Goal: Find specific fact: Find specific fact

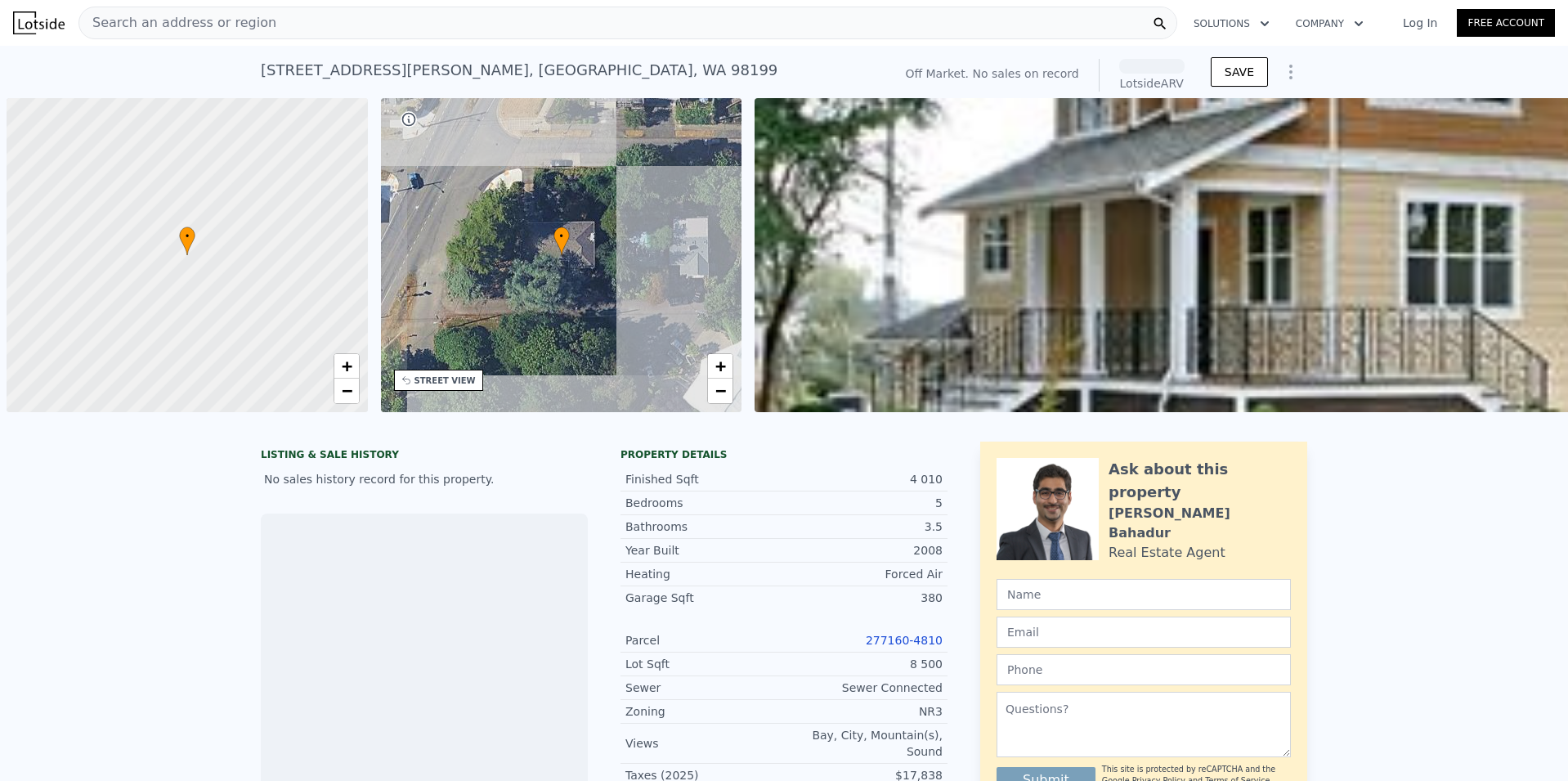
scroll to position [0, 7]
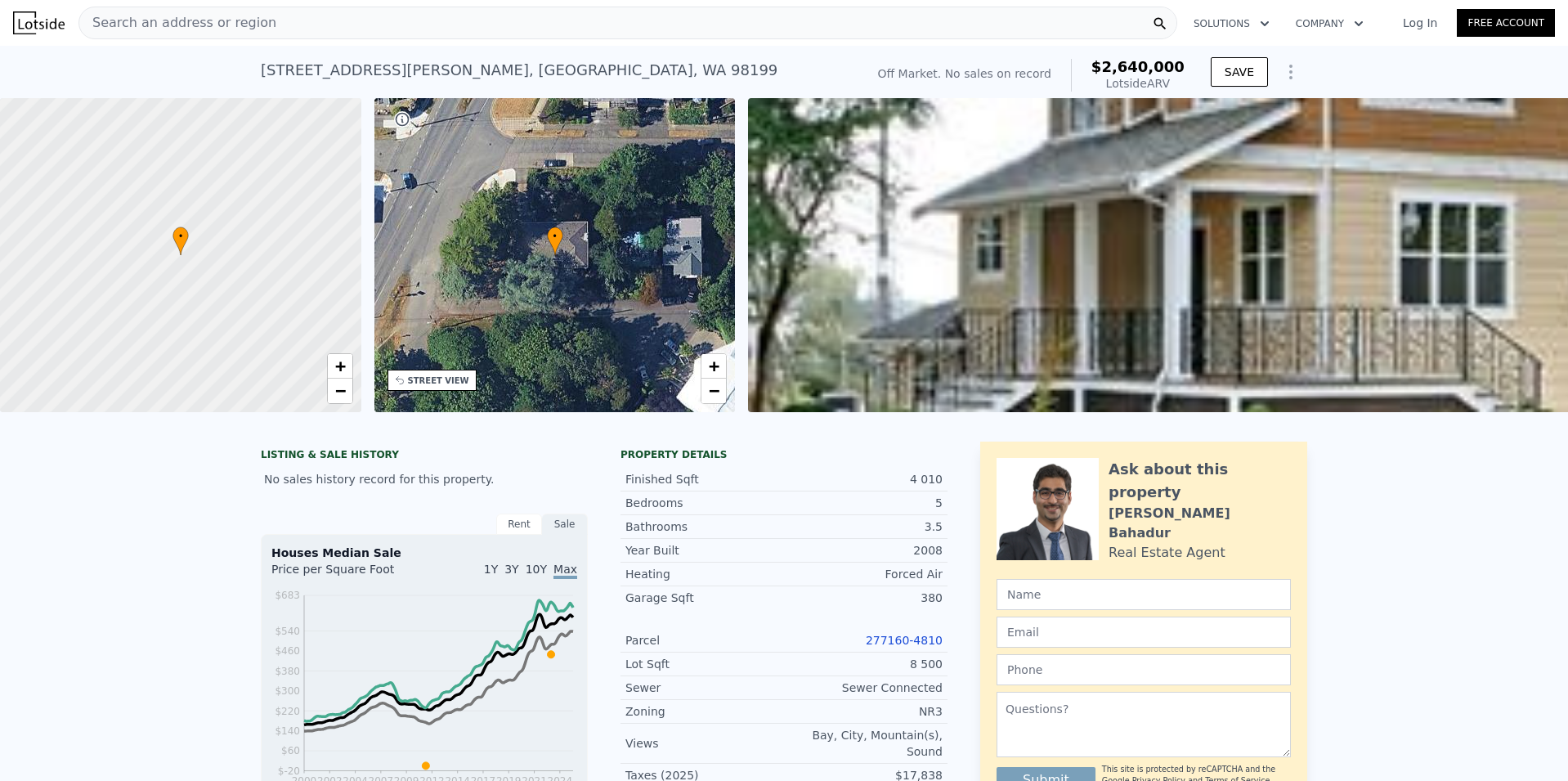
click at [264, 24] on div "Search an address or region" at bounding box center [627, 23] width 1099 height 33
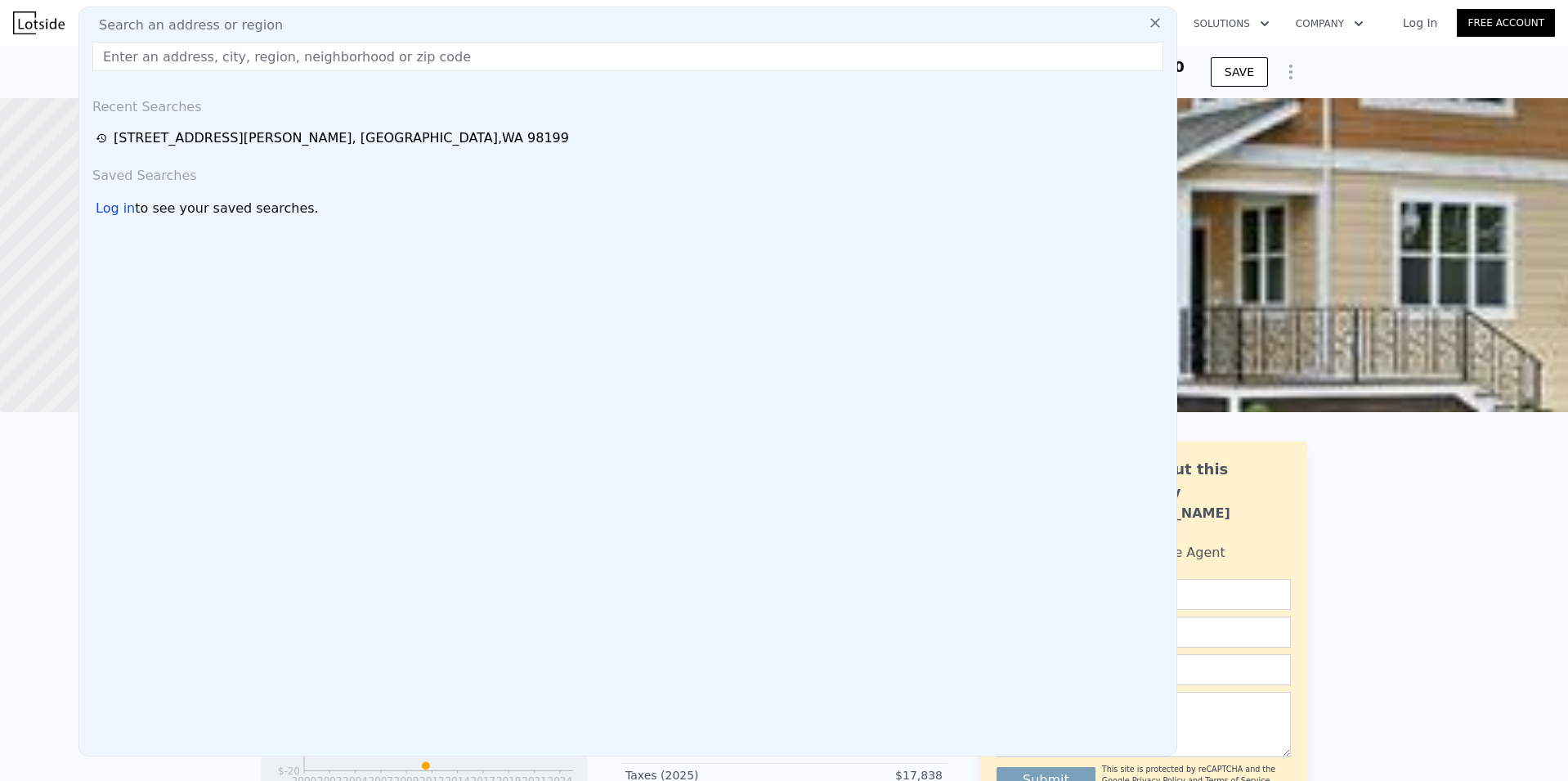
click at [225, 23] on span "Search an address or region" at bounding box center [183, 25] width 197 height 20
click at [255, 24] on span "Search an address or region" at bounding box center [183, 25] width 197 height 20
click at [215, 53] on input "text" at bounding box center [627, 56] width 1071 height 29
paste input "[STREET_ADDRESS]"
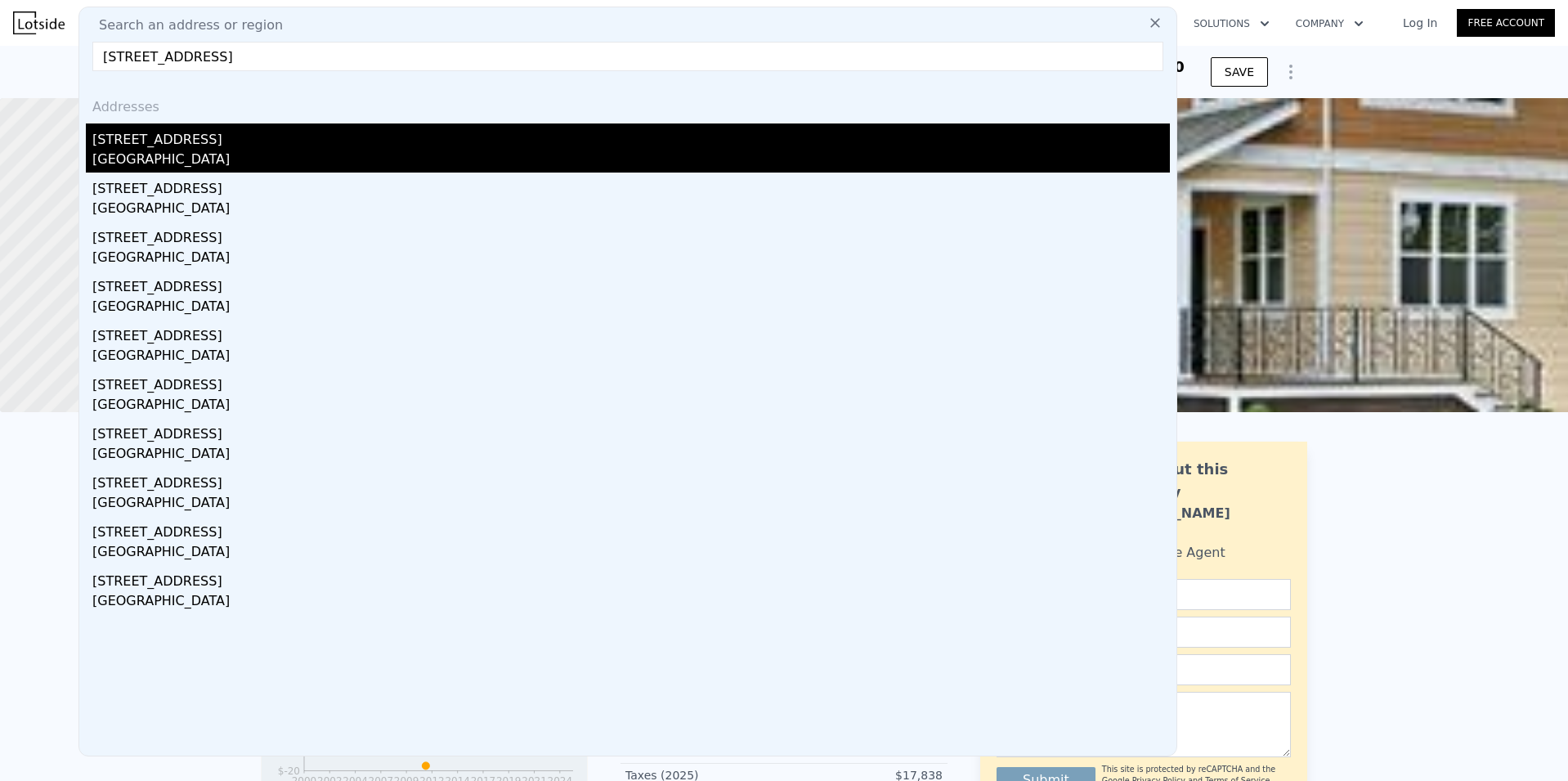
type input "[STREET_ADDRESS]"
click at [241, 151] on div "[GEOGRAPHIC_DATA]" at bounding box center [631, 161] width 1078 height 23
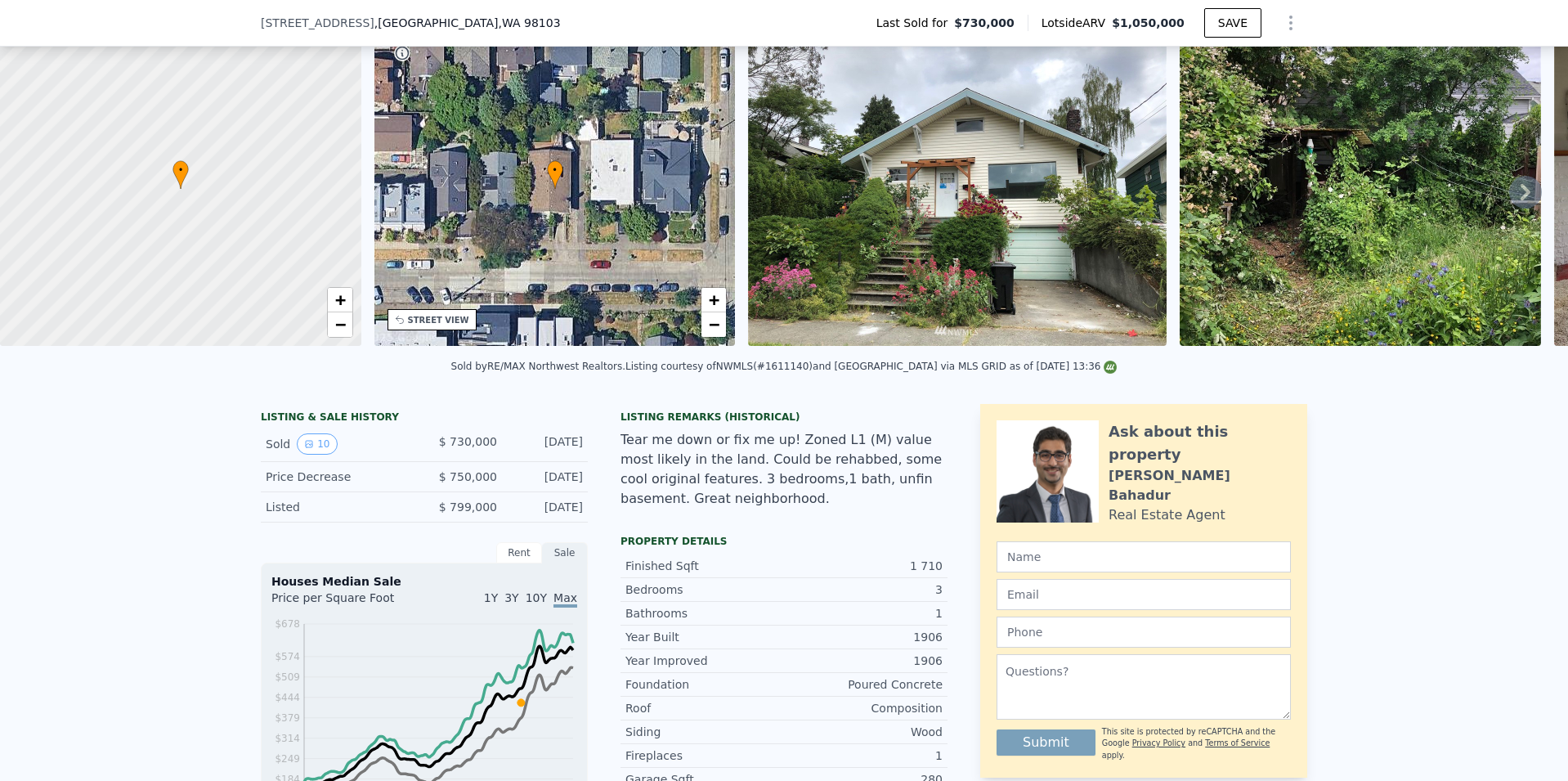
scroll to position [158, 0]
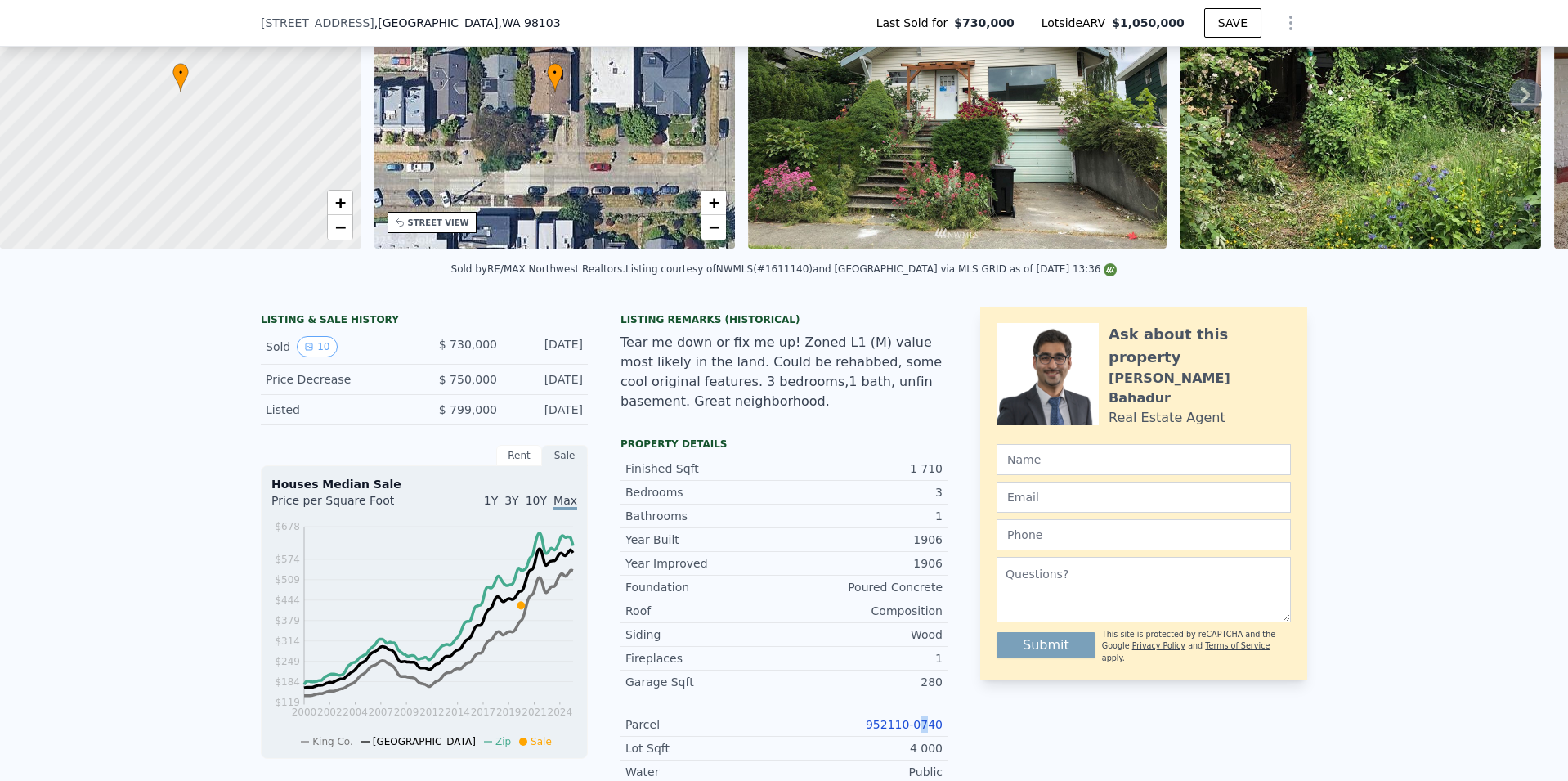
click at [895, 731] on link "952110-0740" at bounding box center [904, 725] width 77 height 13
click at [913, 731] on link "952110-0740" at bounding box center [904, 725] width 77 height 13
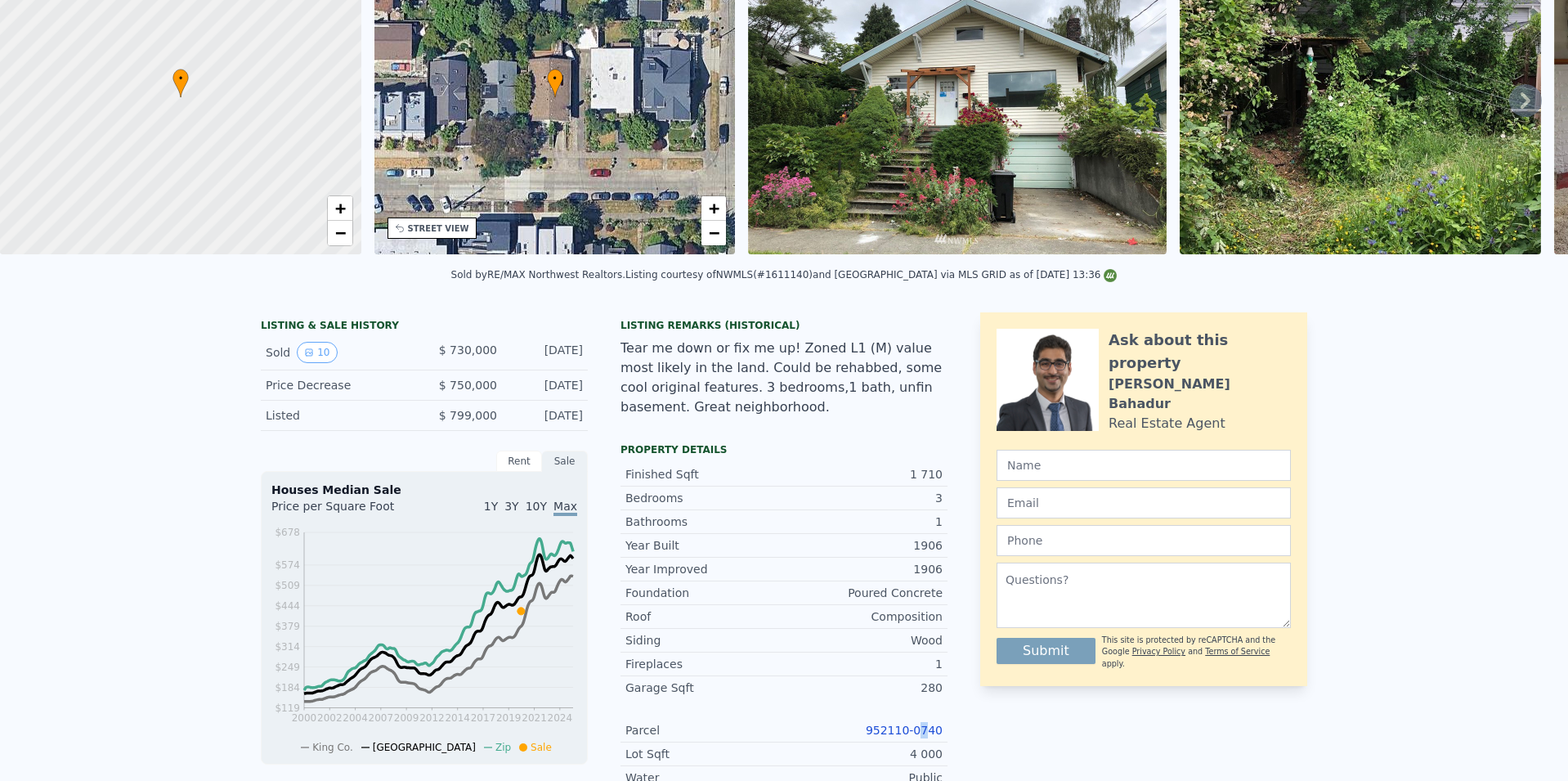
click at [715, 254] on div "• + −" at bounding box center [555, 98] width 361 height 314
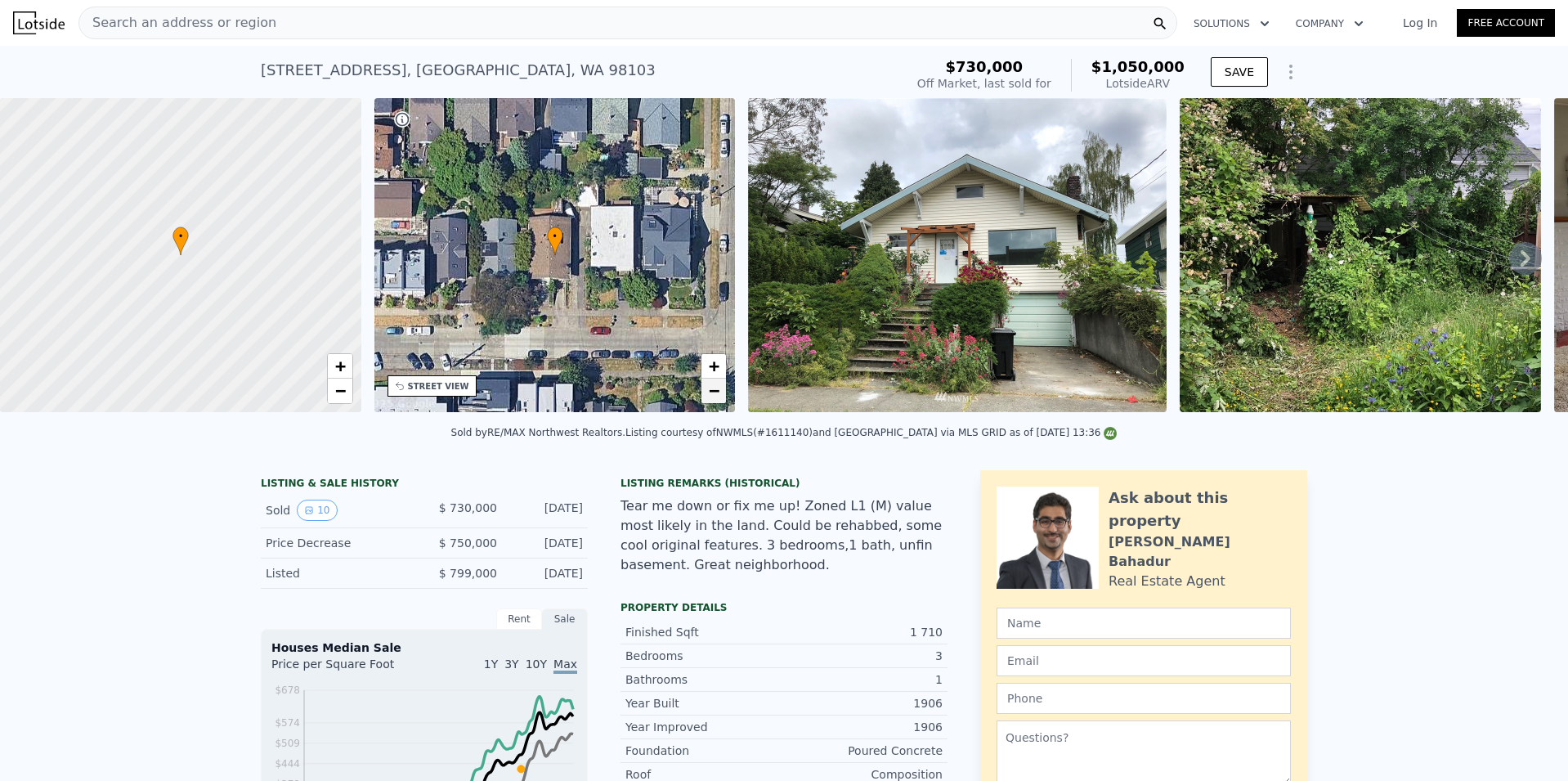
click at [717, 394] on span "−" at bounding box center [714, 390] width 10 height 21
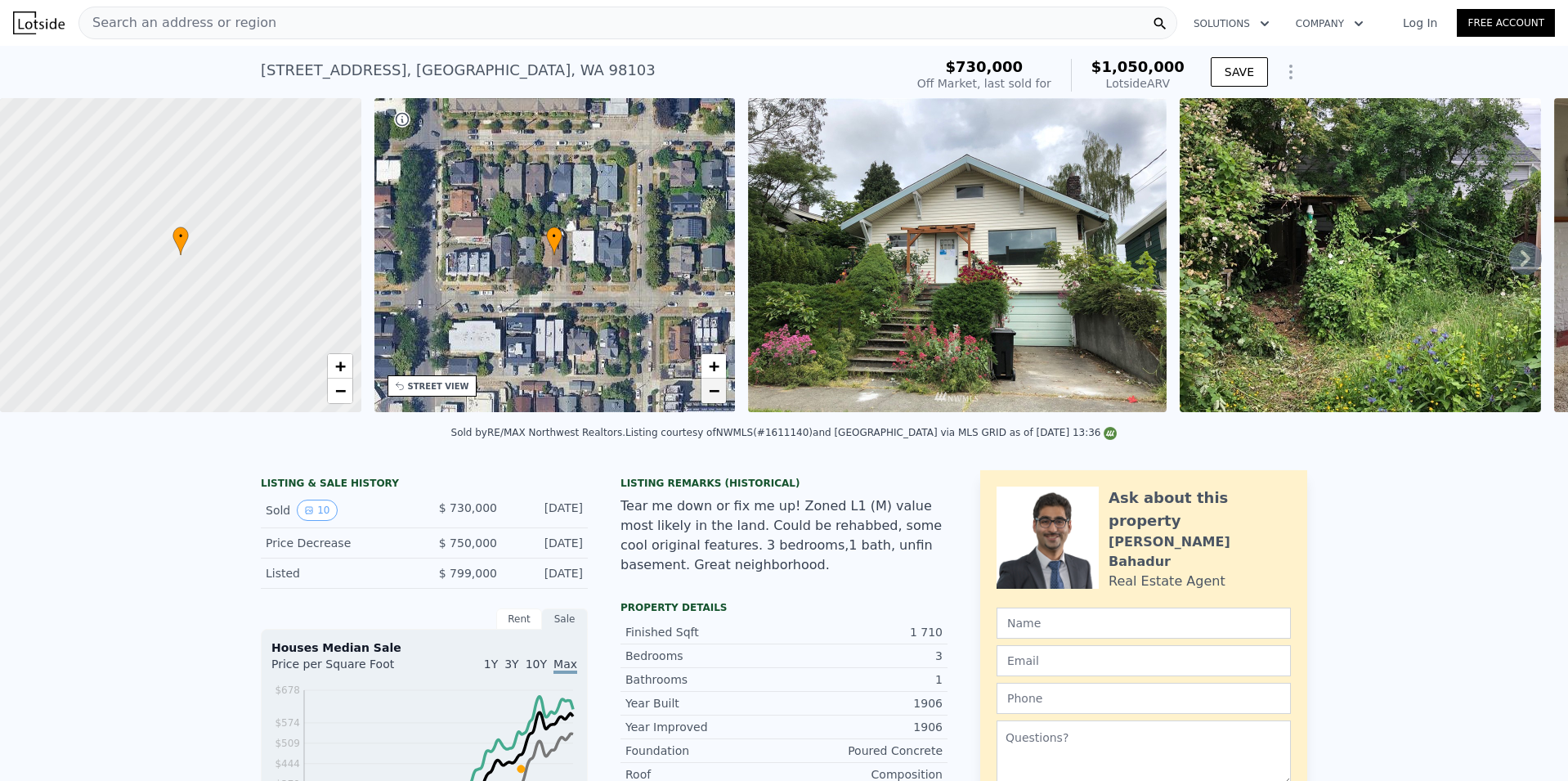
click at [717, 396] on span "−" at bounding box center [714, 390] width 10 height 21
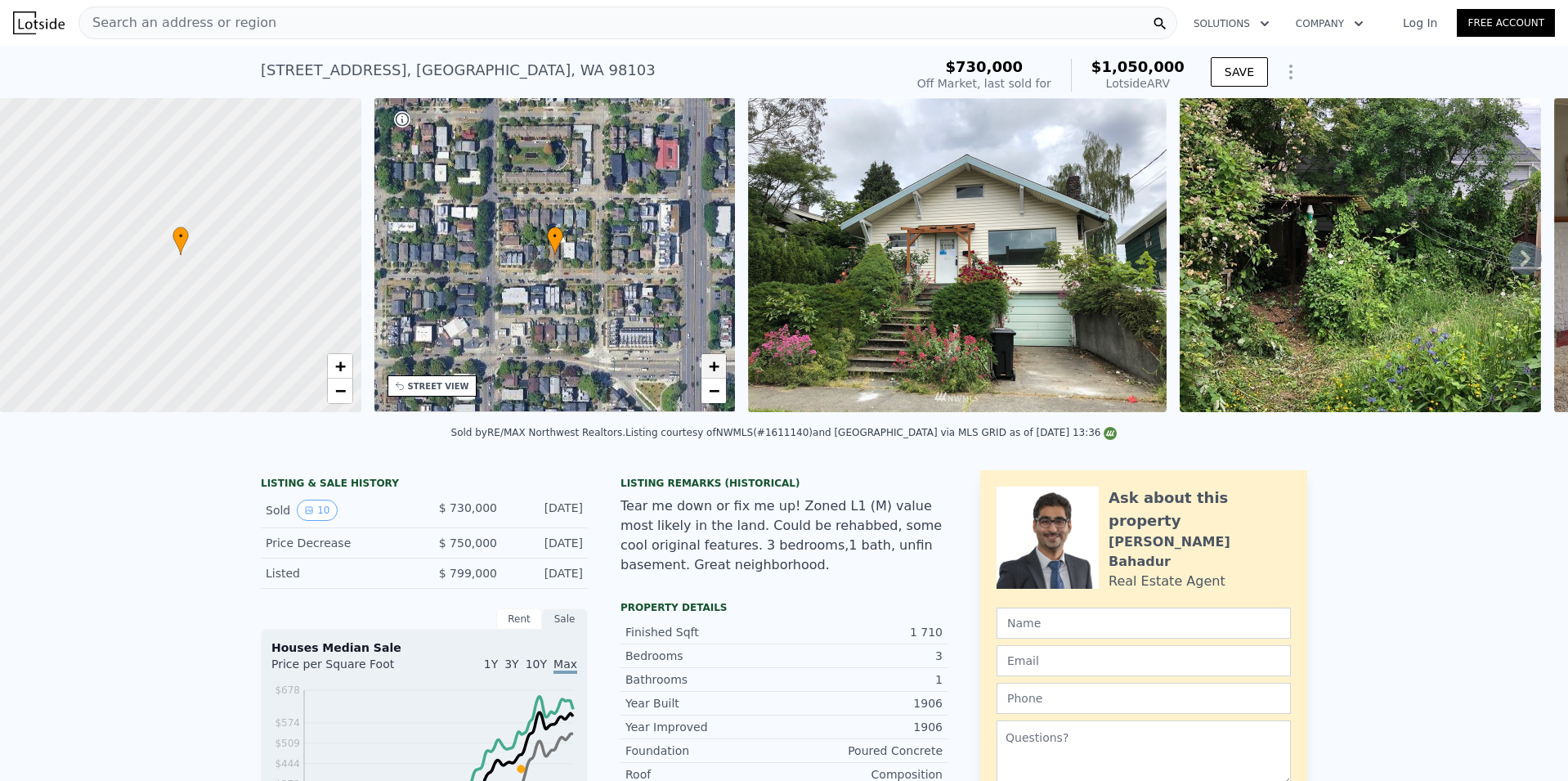
click at [712, 365] on span "+" at bounding box center [714, 366] width 10 height 21
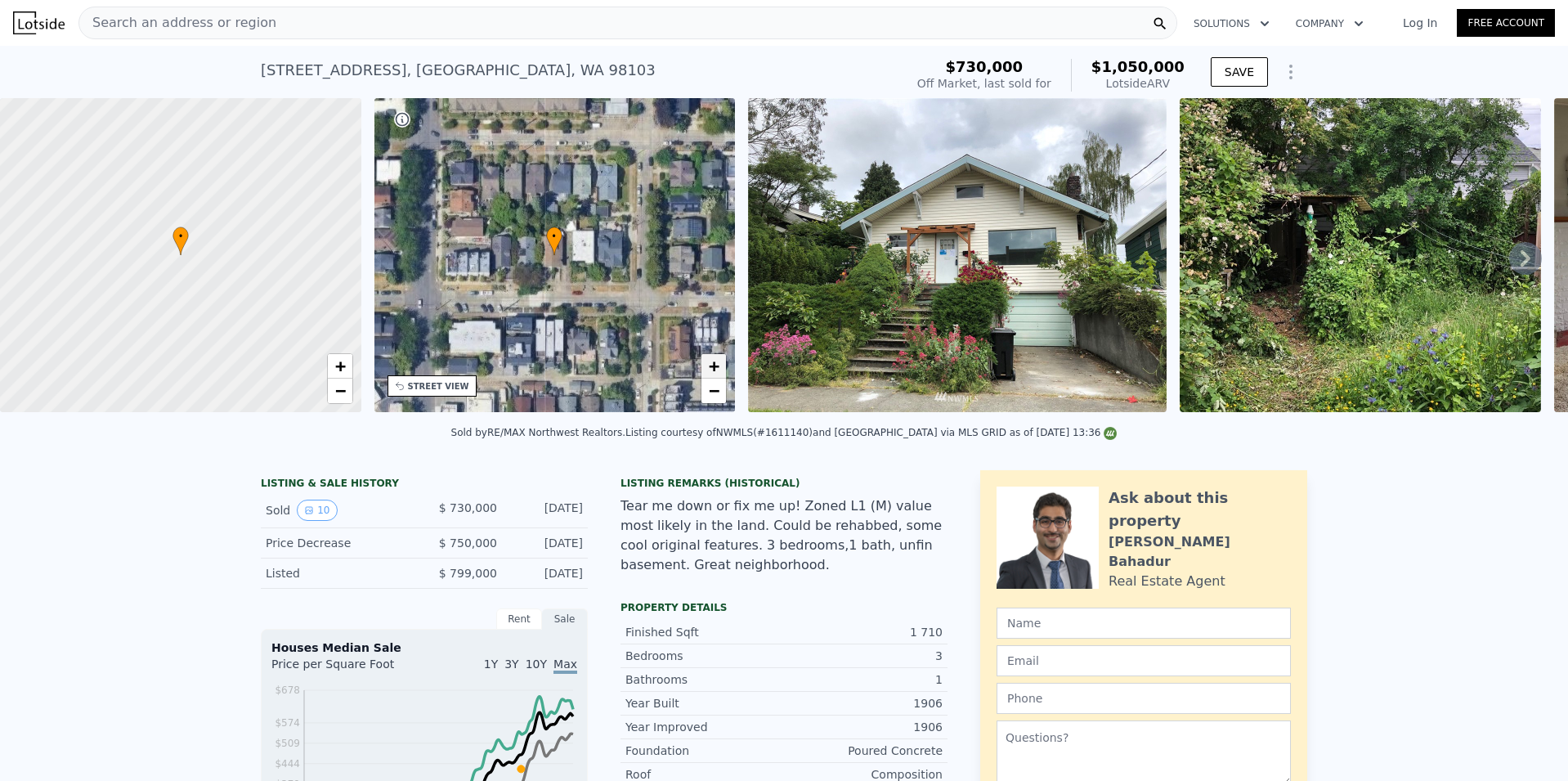
click at [712, 365] on span "+" at bounding box center [714, 366] width 10 height 21
click at [721, 399] on link "−" at bounding box center [714, 390] width 24 height 24
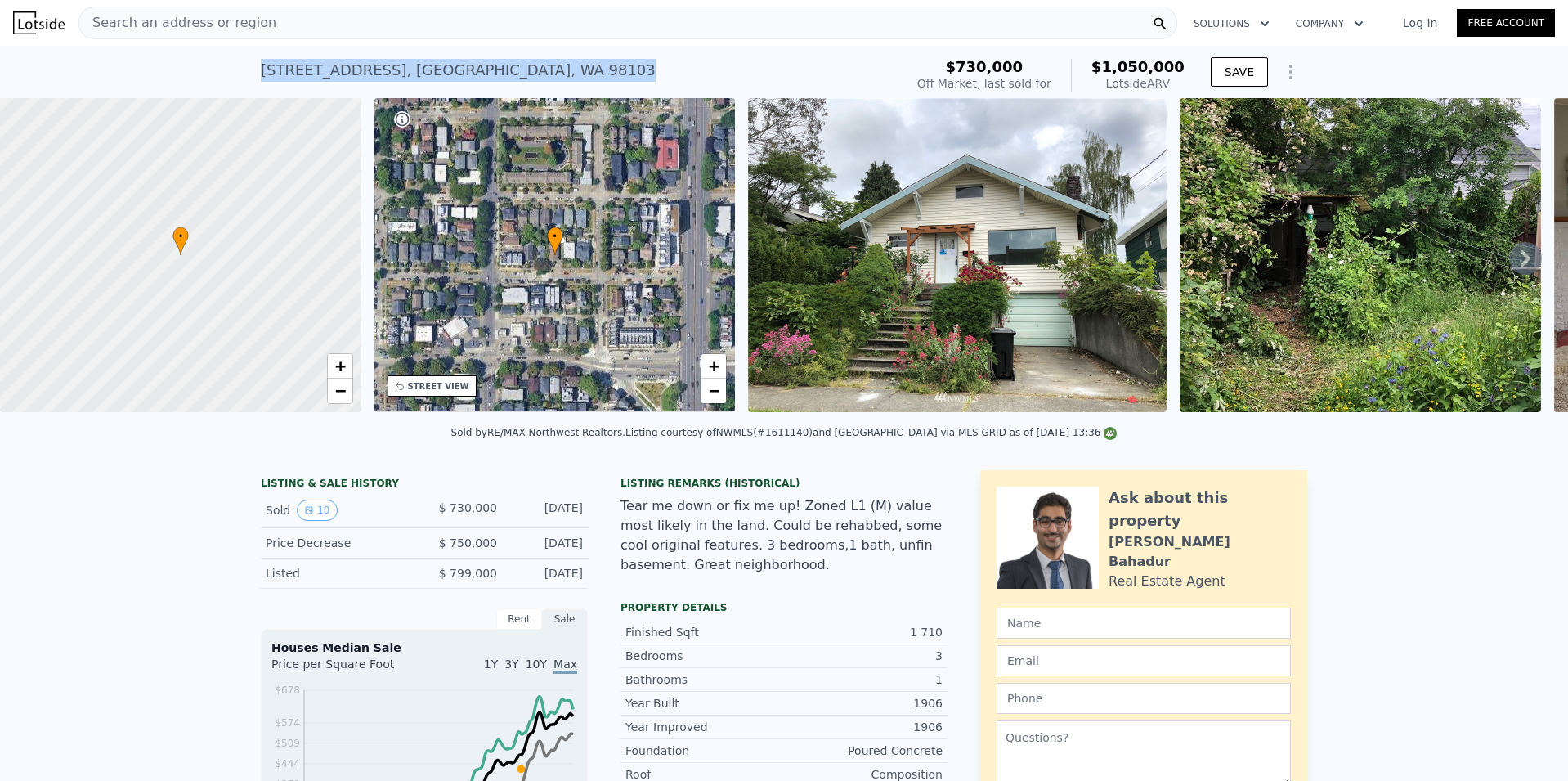
drag, startPoint x: 491, startPoint y: 71, endPoint x: 230, endPoint y: 82, distance: 261.2
click at [230, 82] on div "[STREET_ADDRESS] Sold [DATE] for $730k (~ARV $1.050m ) $730,000 Off Market, las…" at bounding box center [784, 72] width 1568 height 53
copy div "[STREET_ADDRESS]"
